Goal: Use online tool/utility: Use online tool/utility

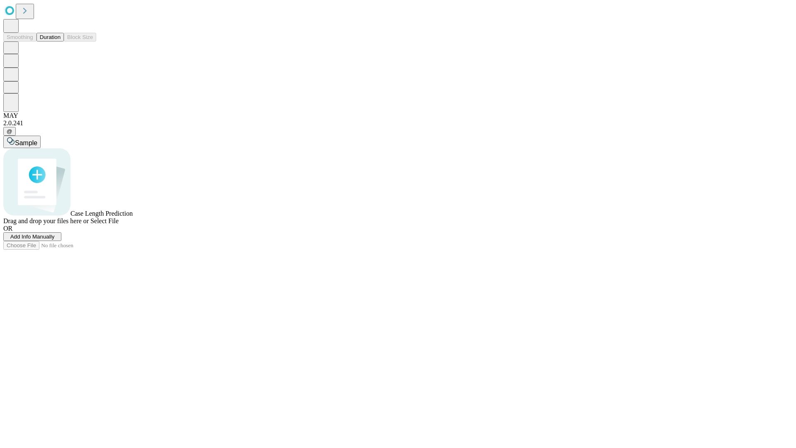
click at [119, 224] on span "Select File" at bounding box center [104, 220] width 28 height 7
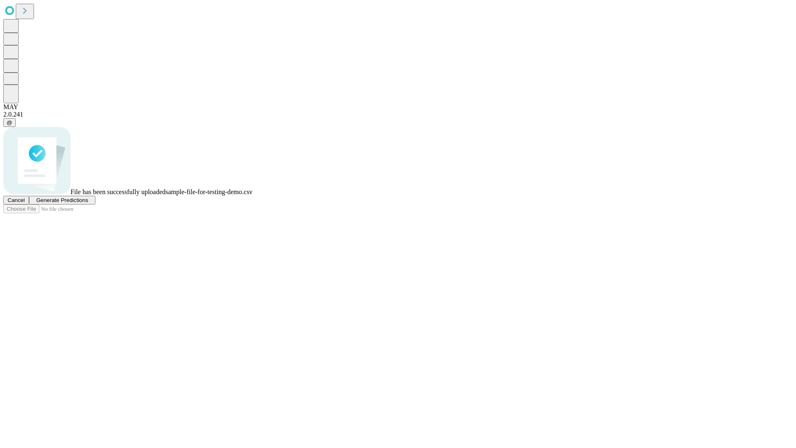
click at [88, 203] on span "Generate Predictions" at bounding box center [62, 200] width 52 height 6
